Goal: Information Seeking & Learning: Learn about a topic

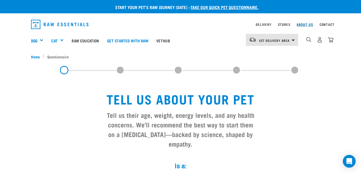
click at [302, 24] on link "About Us" at bounding box center [304, 25] width 16 height 2
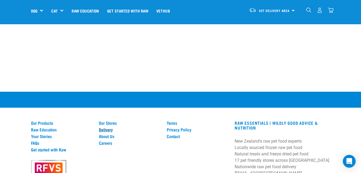
scroll to position [775, 0]
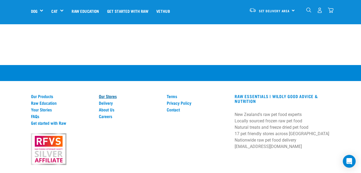
click at [112, 95] on link "Our Stores" at bounding box center [129, 96] width 61 height 5
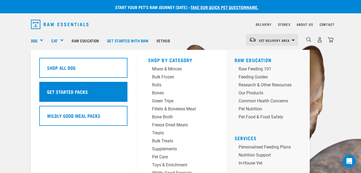
click at [72, 91] on h5 "Get Started Packs" at bounding box center [67, 91] width 41 height 7
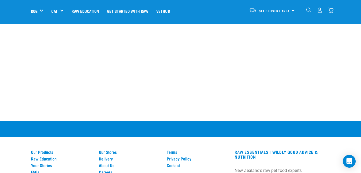
scroll to position [321, 0]
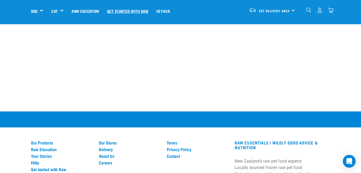
click at [124, 11] on link "Get started with Raw" at bounding box center [127, 10] width 49 height 21
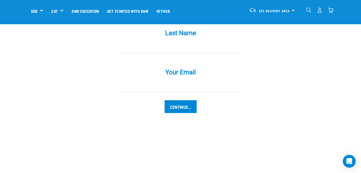
scroll to position [561, 0]
click at [94, 12] on link "Raw Education" at bounding box center [85, 10] width 35 height 21
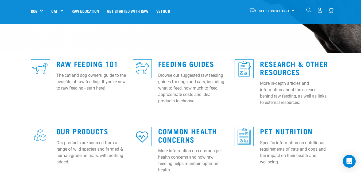
scroll to position [134, 0]
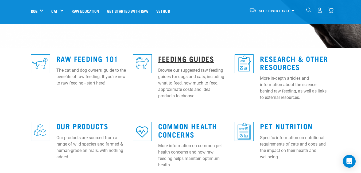
click at [168, 57] on link "Feeding Guides" at bounding box center [186, 59] width 56 height 4
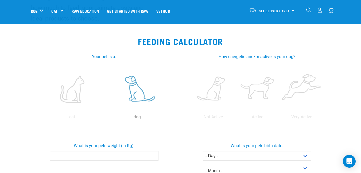
scroll to position [80, 0]
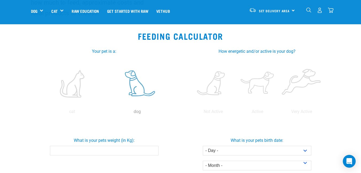
click at [138, 111] on p "dog" at bounding box center [137, 112] width 63 height 6
click at [96, 152] on input "What is your pets weight (in Kg):" at bounding box center [104, 151] width 108 height 10
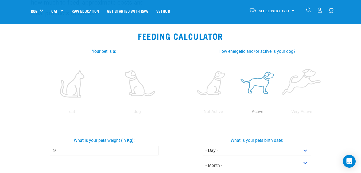
type input "9"
click at [266, 82] on label at bounding box center [257, 83] width 42 height 45
click at [235, 113] on input "radio" at bounding box center [235, 113] width 0 height 0
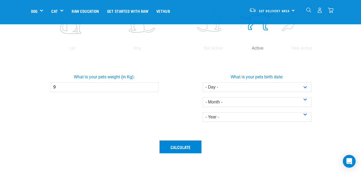
scroll to position [160, 0]
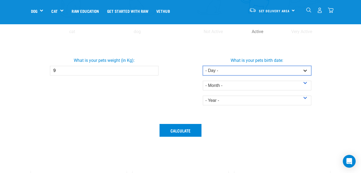
click at [303, 71] on select "- Day - 1 2 3 4 5 6 7 8 9 10 11 12 13 14 15 16 17 18 19 20 21 22 23 24 25 26 27" at bounding box center [257, 71] width 108 height 10
select select "16"
click at [203, 66] on select "- Day - 1 2 3 4 5 6 7 8 9 10 11 12 13 14 15 16 17 18 19 20 21 22 23 24 25 26 27" at bounding box center [257, 71] width 108 height 10
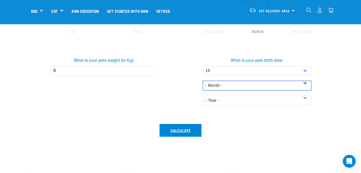
click at [304, 83] on select "- Month - January February March April May June July August September October N…" at bounding box center [257, 86] width 108 height 10
select select "March"
click at [203, 81] on select "- Month - January February March April May June July August September October N…" at bounding box center [257, 86] width 108 height 10
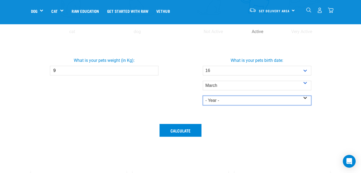
click at [306, 98] on select "- Year - 2025 2024 2023 2022 2021 2020 2019 2018 2017 2016 2015 2014" at bounding box center [257, 101] width 108 height 10
select select "2016"
click at [203, 96] on select "- Year - 2025 2024 2023 2022 2021 2020 2019 2018 2017 2016 2015 2014" at bounding box center [257, 101] width 108 height 10
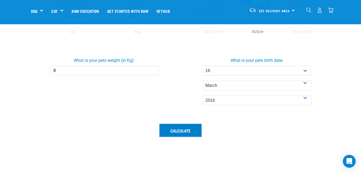
click at [182, 131] on button "Calculate" at bounding box center [180, 130] width 42 height 13
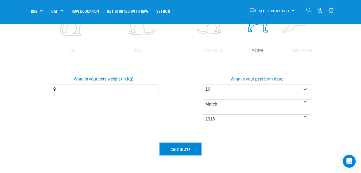
scroll to position [80, 0]
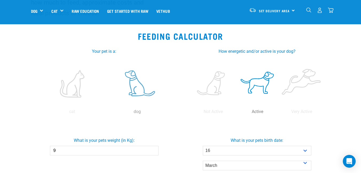
click at [138, 94] on label at bounding box center [137, 83] width 63 height 45
click at [105, 113] on input "radio" at bounding box center [105, 113] width 0 height 0
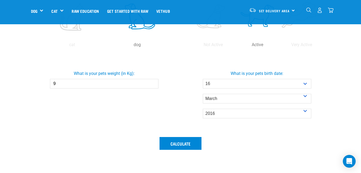
scroll to position [160, 0]
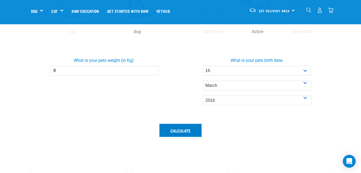
click at [180, 130] on button "Calculate" at bounding box center [180, 130] width 42 height 13
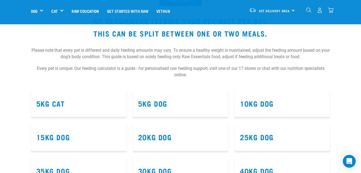
scroll to position [321, 0]
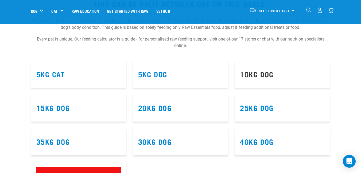
click at [258, 74] on link "10kg Dog" at bounding box center [257, 74] width 34 height 4
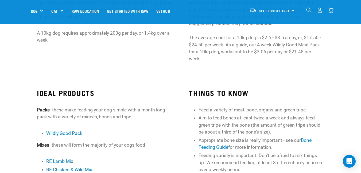
scroll to position [107, 0]
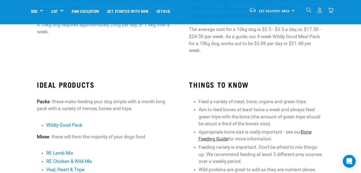
click at [220, 139] on link "Bone Feeding Guide" at bounding box center [254, 136] width 113 height 12
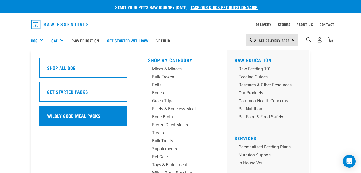
click at [73, 115] on h5 "Wildly Good Meal Packs" at bounding box center [73, 115] width 53 height 7
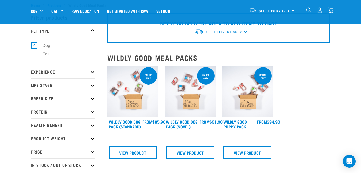
scroll to position [27, 0]
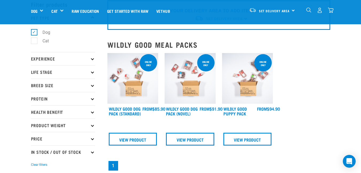
click at [92, 59] on icon at bounding box center [92, 58] width 3 height 3
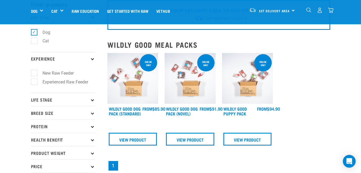
click at [34, 73] on label "New Raw Feeder" at bounding box center [55, 73] width 42 height 7
click at [33, 73] on input "New Raw Feeder" at bounding box center [32, 72] width 3 height 3
checkbox input "true"
click at [91, 100] on icon at bounding box center [92, 99] width 3 height 3
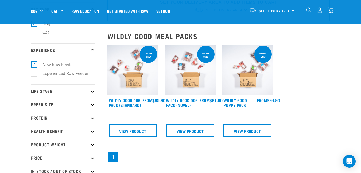
scroll to position [27, 0]
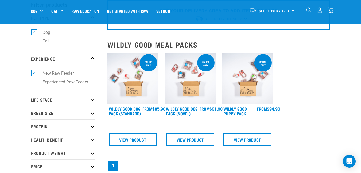
click at [92, 101] on icon at bounding box center [92, 99] width 3 height 3
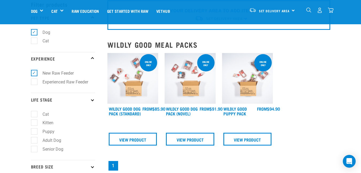
click at [34, 140] on label "Adult Dog" at bounding box center [48, 140] width 29 height 7
click at [33, 140] on input "Adult Dog" at bounding box center [32, 139] width 3 height 3
checkbox input "true"
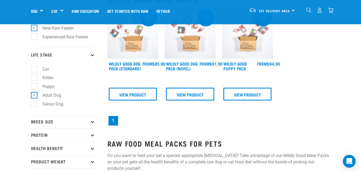
scroll to position [80, 0]
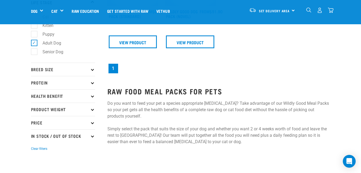
scroll to position [134, 0]
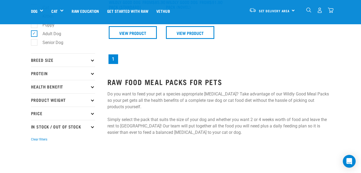
click at [92, 62] on p "Breed Size" at bounding box center [63, 59] width 64 height 13
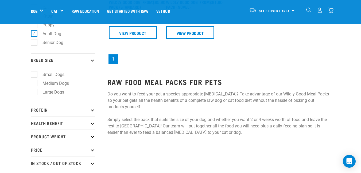
click at [34, 74] on label "Small Dogs" at bounding box center [50, 74] width 33 height 7
click at [34, 74] on input "Small Dogs" at bounding box center [32, 73] width 3 height 3
checkbox input "true"
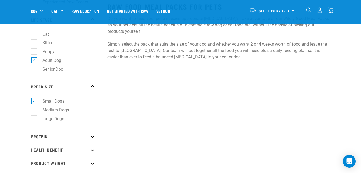
scroll to position [134, 0]
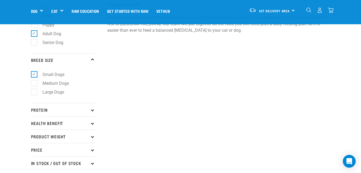
click at [91, 110] on icon at bounding box center [92, 109] width 3 height 3
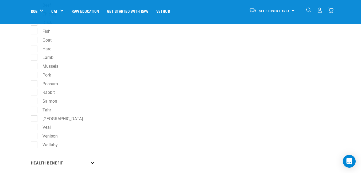
scroll to position [240, 0]
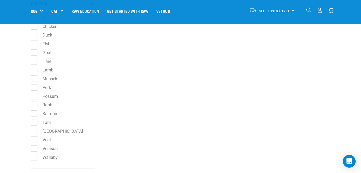
click at [34, 148] on label "Venison" at bounding box center [47, 149] width 26 height 7
click at [33, 148] on input "Venison" at bounding box center [32, 147] width 3 height 3
checkbox input "true"
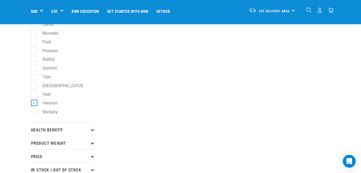
scroll to position [294, 0]
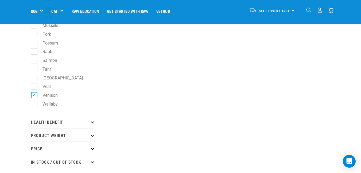
click at [91, 123] on p "Health Benefit" at bounding box center [63, 121] width 64 height 13
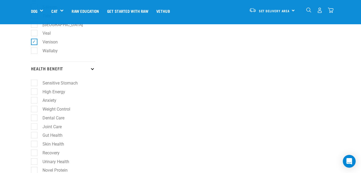
scroll to position [374, 0]
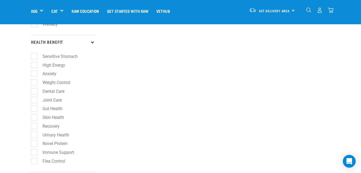
click at [35, 82] on label "Weight Control" at bounding box center [53, 82] width 38 height 7
click at [34, 82] on input "Weight Control" at bounding box center [32, 81] width 3 height 3
checkbox input "true"
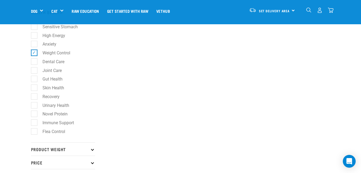
scroll to position [425, 0]
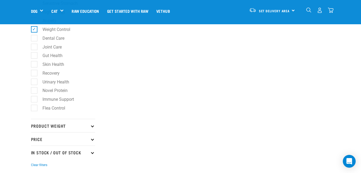
scroll to position [427, 0]
click at [92, 126] on icon at bounding box center [92, 125] width 3 height 3
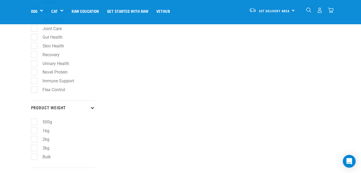
scroll to position [481, 0]
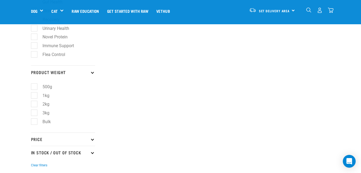
click at [36, 113] on label "3kg" at bounding box center [43, 113] width 18 height 7
click at [34, 113] on input "3kg" at bounding box center [32, 111] width 3 height 3
checkbox input "true"
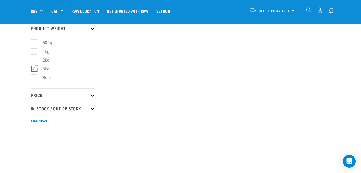
scroll to position [534, 0]
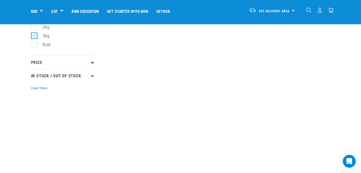
scroll to position [561, 0]
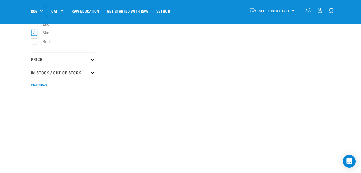
click at [92, 72] on icon at bounding box center [92, 72] width 3 height 3
click at [35, 87] on label "In Stock" at bounding box center [47, 87] width 26 height 7
click at [34, 87] on input "In Stock" at bounding box center [32, 86] width 3 height 3
checkbox input "true"
click at [92, 60] on icon at bounding box center [92, 59] width 3 height 3
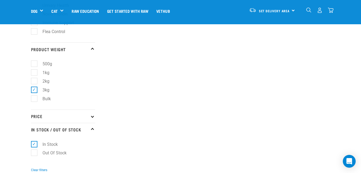
scroll to position [534, 0]
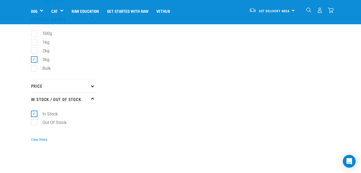
click at [92, 86] on icon at bounding box center [92, 86] width 3 height 3
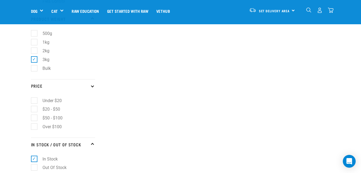
click at [36, 108] on label "$20 - $50" at bounding box center [48, 109] width 28 height 7
click at [34, 108] on input "$20 - $50" at bounding box center [32, 108] width 3 height 3
checkbox input "true"
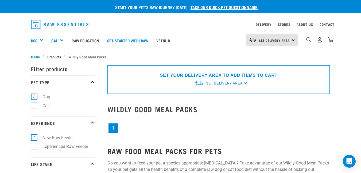
click at [53, 56] on span "Products" at bounding box center [54, 57] width 14 height 6
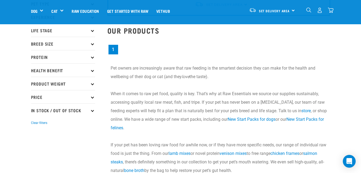
scroll to position [53, 0]
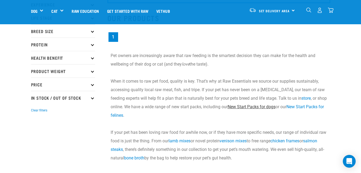
click at [251, 107] on link "New Start Packs for dogs" at bounding box center [252, 106] width 48 height 5
click at [93, 32] on icon at bounding box center [92, 31] width 3 height 3
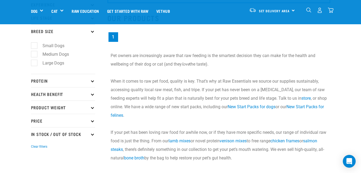
click at [93, 32] on icon at bounding box center [92, 31] width 3 height 3
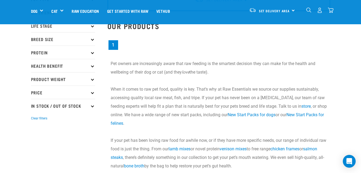
scroll to position [0, 0]
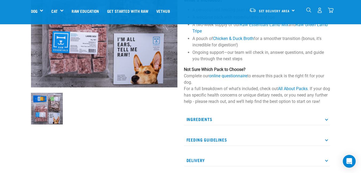
scroll to position [107, 0]
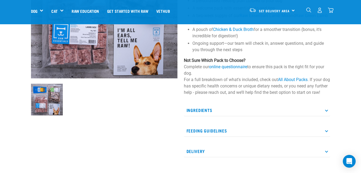
click at [326, 132] on icon at bounding box center [326, 130] width 3 height 3
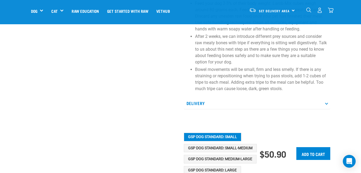
scroll to position [321, 0]
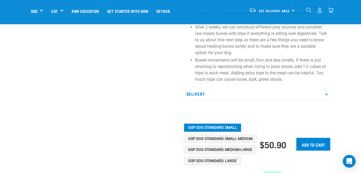
click at [327, 95] on icon at bounding box center [326, 93] width 3 height 3
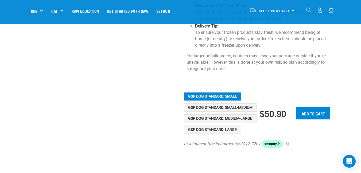
scroll to position [588, 0]
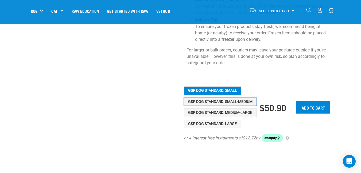
click at [207, 98] on button "GSP Dog Standard: Small-Medium" at bounding box center [220, 102] width 73 height 9
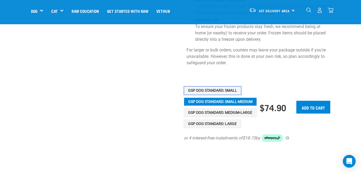
click at [211, 87] on button "GSP Dog Standard: Small" at bounding box center [212, 91] width 57 height 9
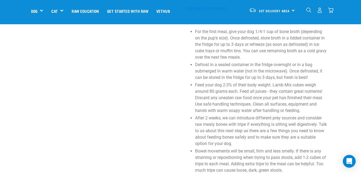
scroll to position [107, 0]
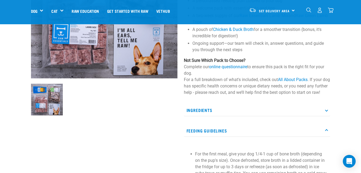
click at [198, 116] on p "Ingredients" at bounding box center [257, 110] width 146 height 12
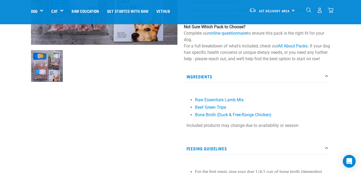
scroll to position [160, 0]
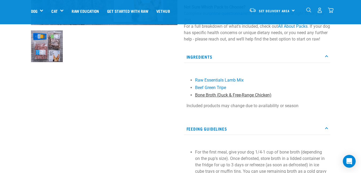
click at [209, 98] on link "Bone Broth (Duck & Free-Range Chicken)" at bounding box center [233, 95] width 76 height 5
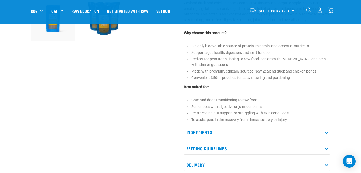
scroll to position [214, 0]
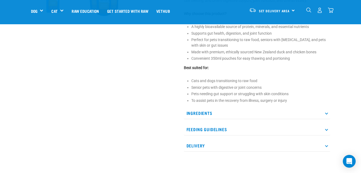
click at [327, 113] on icon at bounding box center [326, 113] width 3 height 3
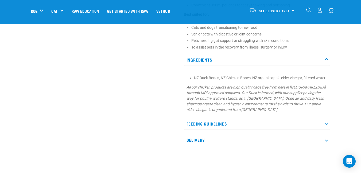
scroll to position [294, 0]
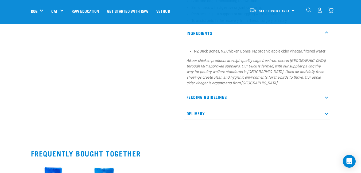
click at [327, 98] on icon at bounding box center [326, 97] width 3 height 3
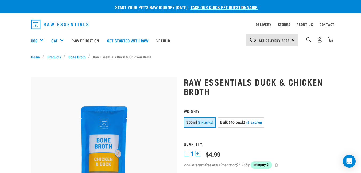
scroll to position [27, 0]
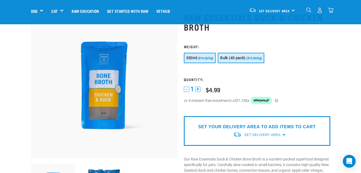
click at [238, 60] on span "Bulk (40 pack)" at bounding box center [232, 58] width 25 height 4
click at [193, 60] on span "350ml" at bounding box center [191, 58] width 11 height 4
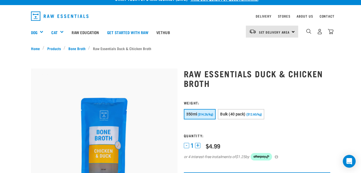
scroll to position [0, 0]
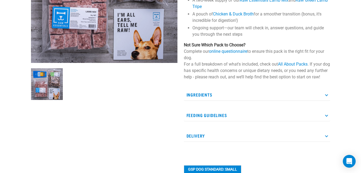
click at [206, 101] on p "Ingredients" at bounding box center [257, 95] width 146 height 12
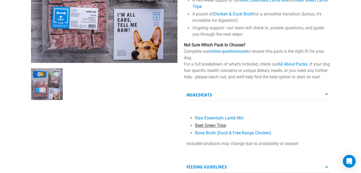
click at [206, 128] on link "Beef Green Tripe" at bounding box center [210, 125] width 31 height 5
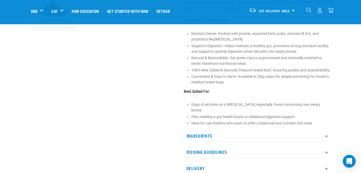
scroll to position [214, 0]
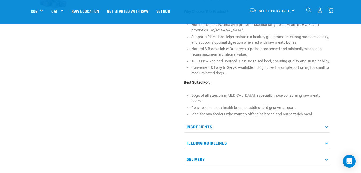
click at [325, 127] on icon at bounding box center [326, 127] width 3 height 3
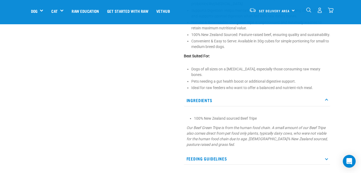
scroll to position [267, 0]
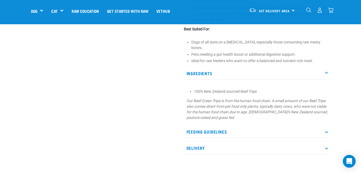
click at [325, 132] on icon at bounding box center [326, 132] width 3 height 3
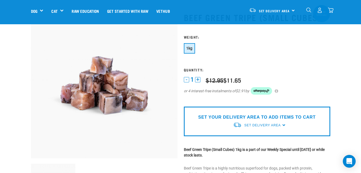
scroll to position [0, 0]
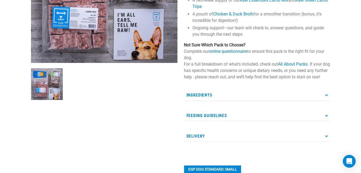
click at [327, 96] on icon at bounding box center [326, 94] width 3 height 3
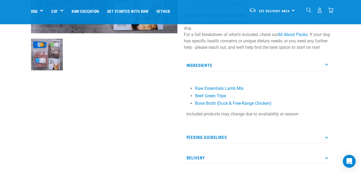
scroll to position [160, 0]
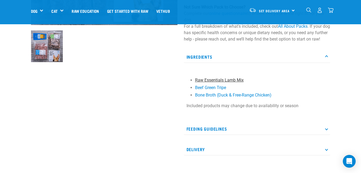
click at [228, 83] on link "Raw Essentials Lamb Mix" at bounding box center [219, 80] width 49 height 5
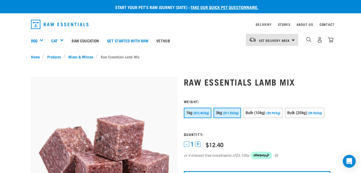
click at [227, 113] on span "($11.53/kg)" at bounding box center [230, 113] width 15 height 3
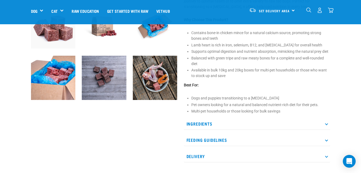
scroll to position [187, 0]
click at [201, 124] on p "Ingredients" at bounding box center [257, 124] width 146 height 12
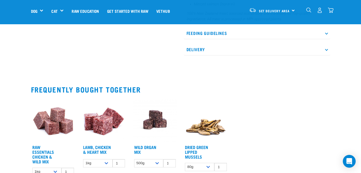
scroll to position [240, 0]
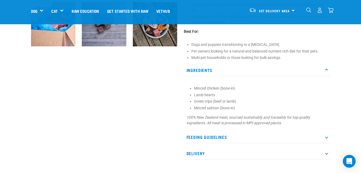
click at [327, 137] on icon at bounding box center [326, 137] width 3 height 3
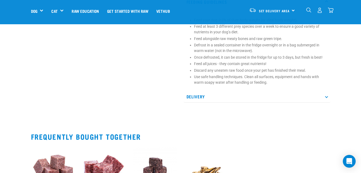
scroll to position [374, 0]
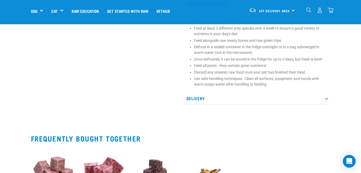
click at [327, 99] on icon at bounding box center [326, 98] width 3 height 3
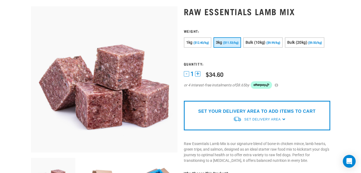
scroll to position [0, 0]
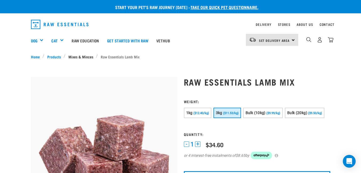
click at [80, 57] on link "Mixes & Minces" at bounding box center [80, 57] width 30 height 6
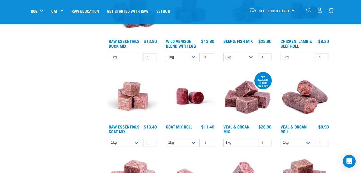
scroll to position [187, 0]
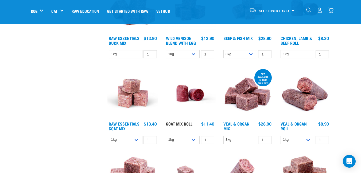
click at [182, 123] on link "Goat Mix Roll" at bounding box center [179, 124] width 26 height 2
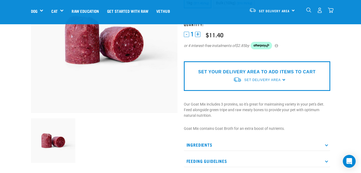
scroll to position [80, 0]
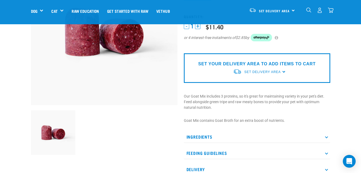
click at [204, 139] on p "Ingredients" at bounding box center [257, 137] width 146 height 12
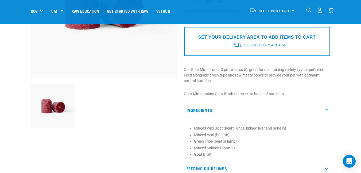
scroll to position [0, 0]
